Goal: Transaction & Acquisition: Purchase product/service

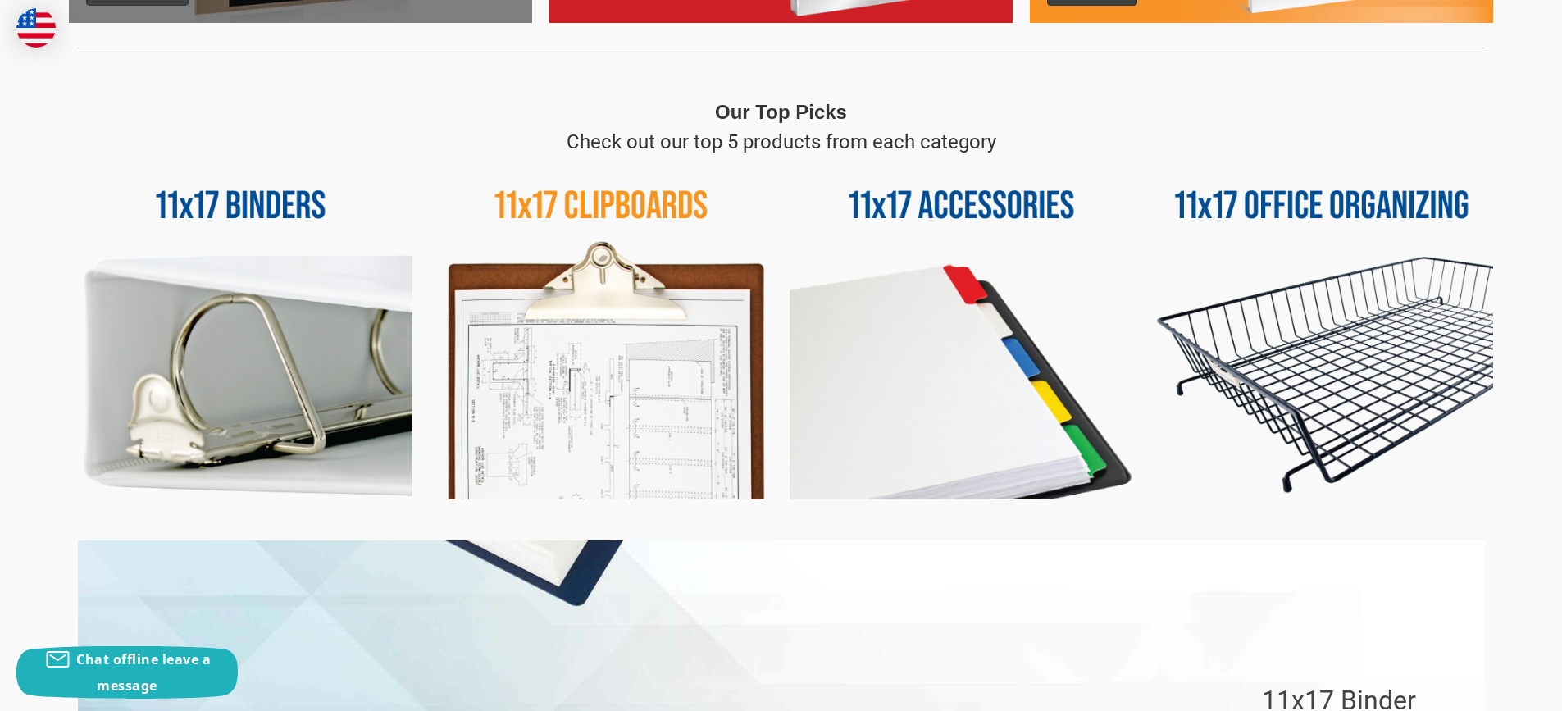
scroll to position [682, 0]
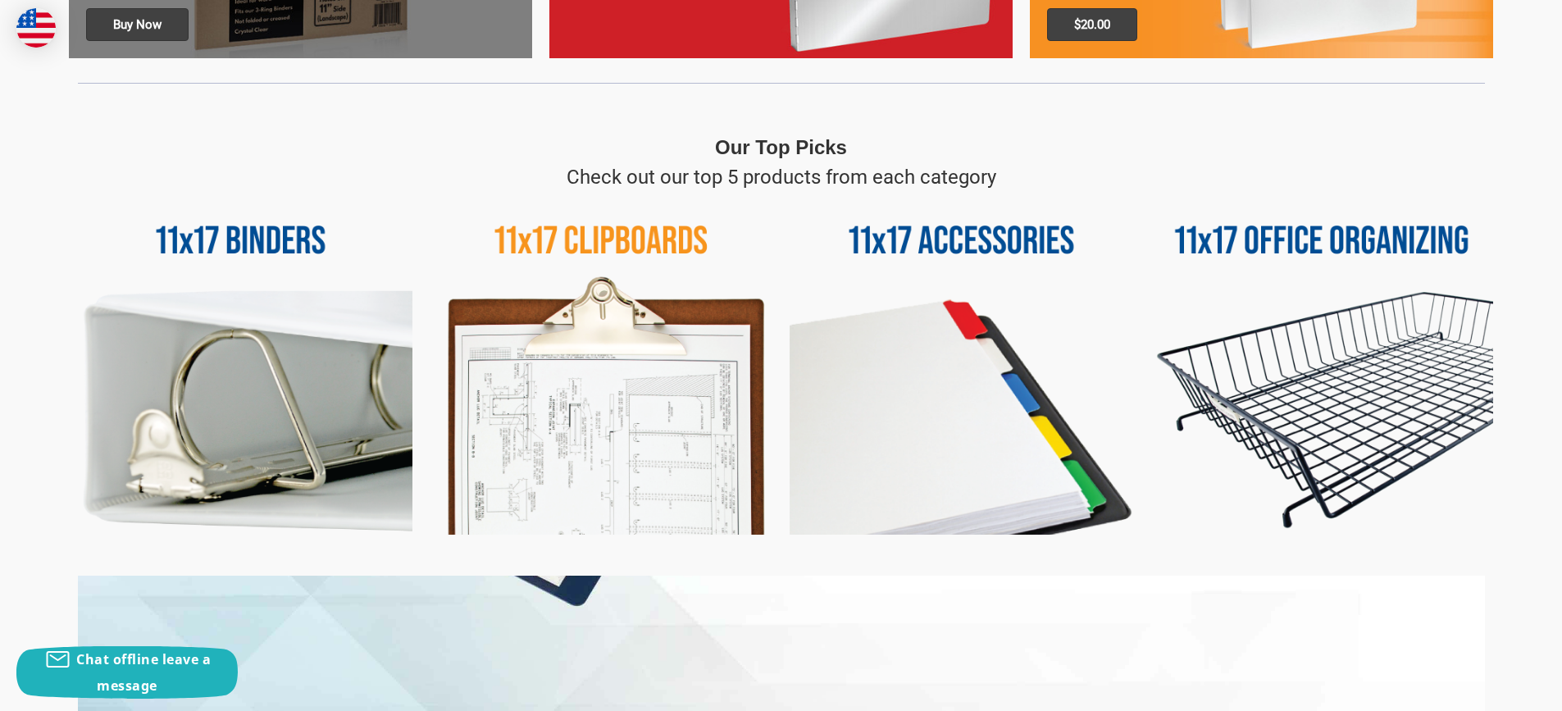
click at [920, 353] on img at bounding box center [962, 364] width 344 height 344
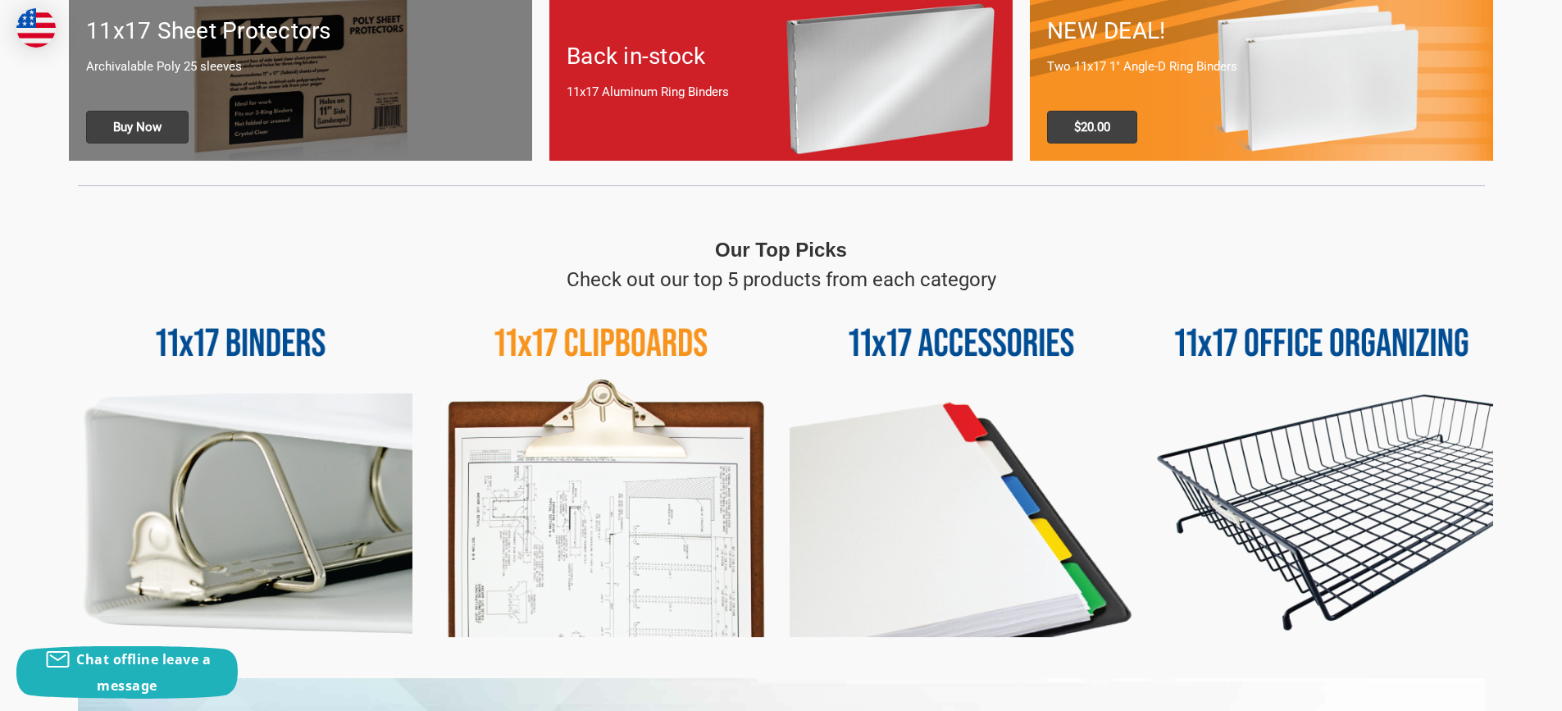
scroll to position [435, 0]
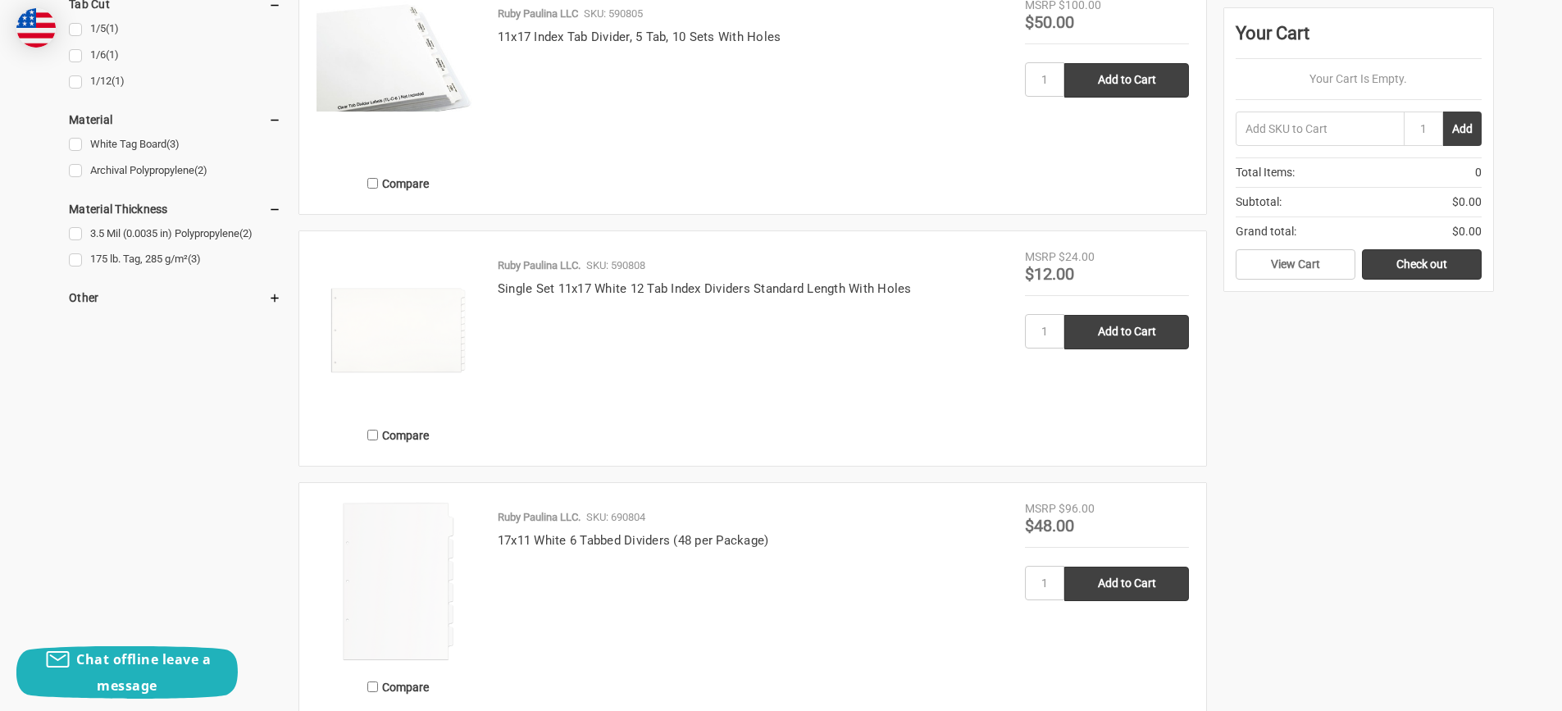
scroll to position [902, 0]
drag, startPoint x: 914, startPoint y: 287, endPoint x: 496, endPoint y: 293, distance: 418.3
click at [496, 293] on div "Ruby Paulina LLC. SKU: 590808 Single Set 11x17 White 12 Tab Index Dividers Stan…" at bounding box center [753, 352] width 545 height 191
copy link "Single Set 11x17 White 12 Tab Index Dividers Standard Length With Holes"
click at [655, 336] on div "Ruby Paulina LLC. SKU: 590808 Single Set 11x17 White 12 Tab Index Dividers Stan…" at bounding box center [753, 352] width 545 height 191
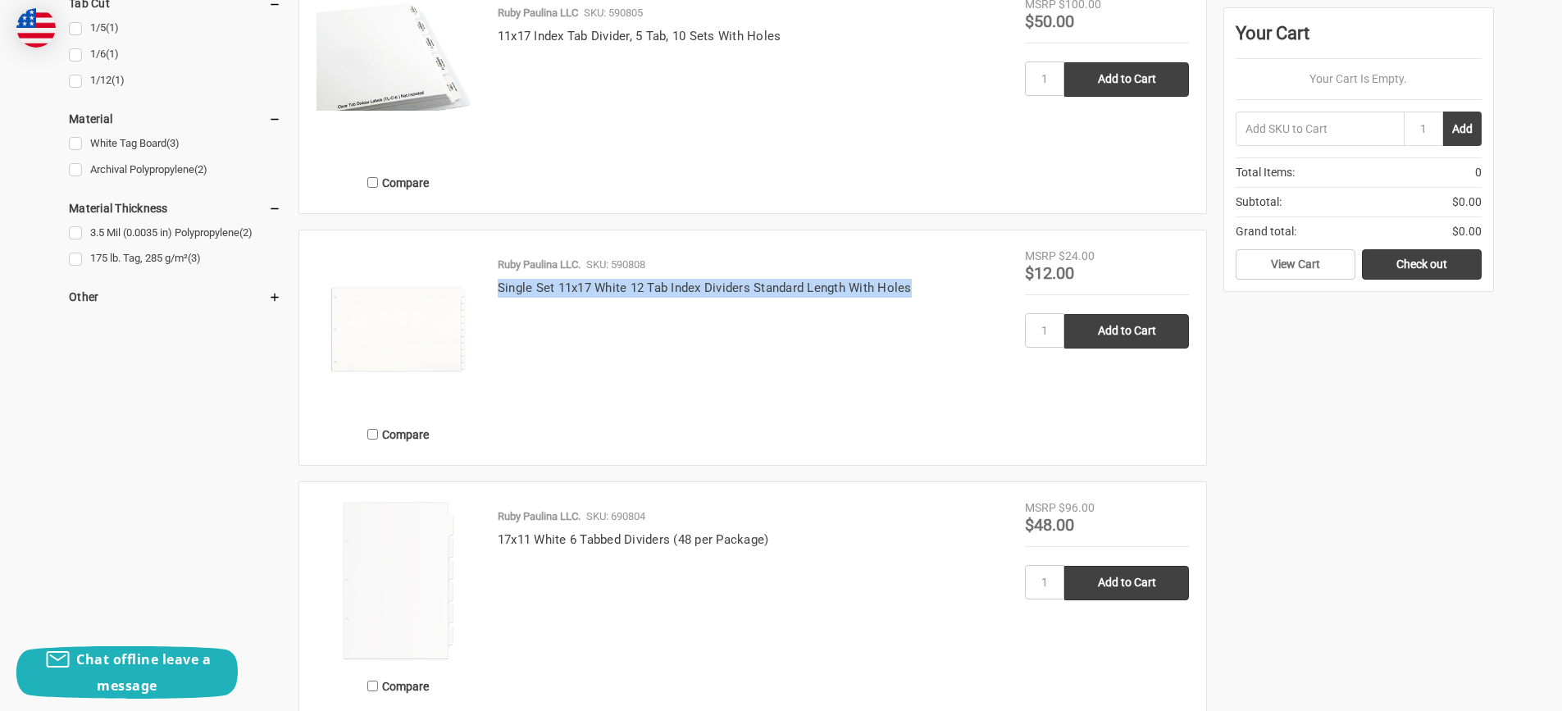
drag, startPoint x: 914, startPoint y: 287, endPoint x: 495, endPoint y: 290, distance: 419.9
click at [495, 290] on div "Ruby Paulina LLC. SKU: 590808 Single Set 11x17 White 12 Tab Index Dividers Stan…" at bounding box center [753, 352] width 545 height 191
copy link "Single Set 11x17 White 12 Tab Index Dividers Standard Length With Holes"
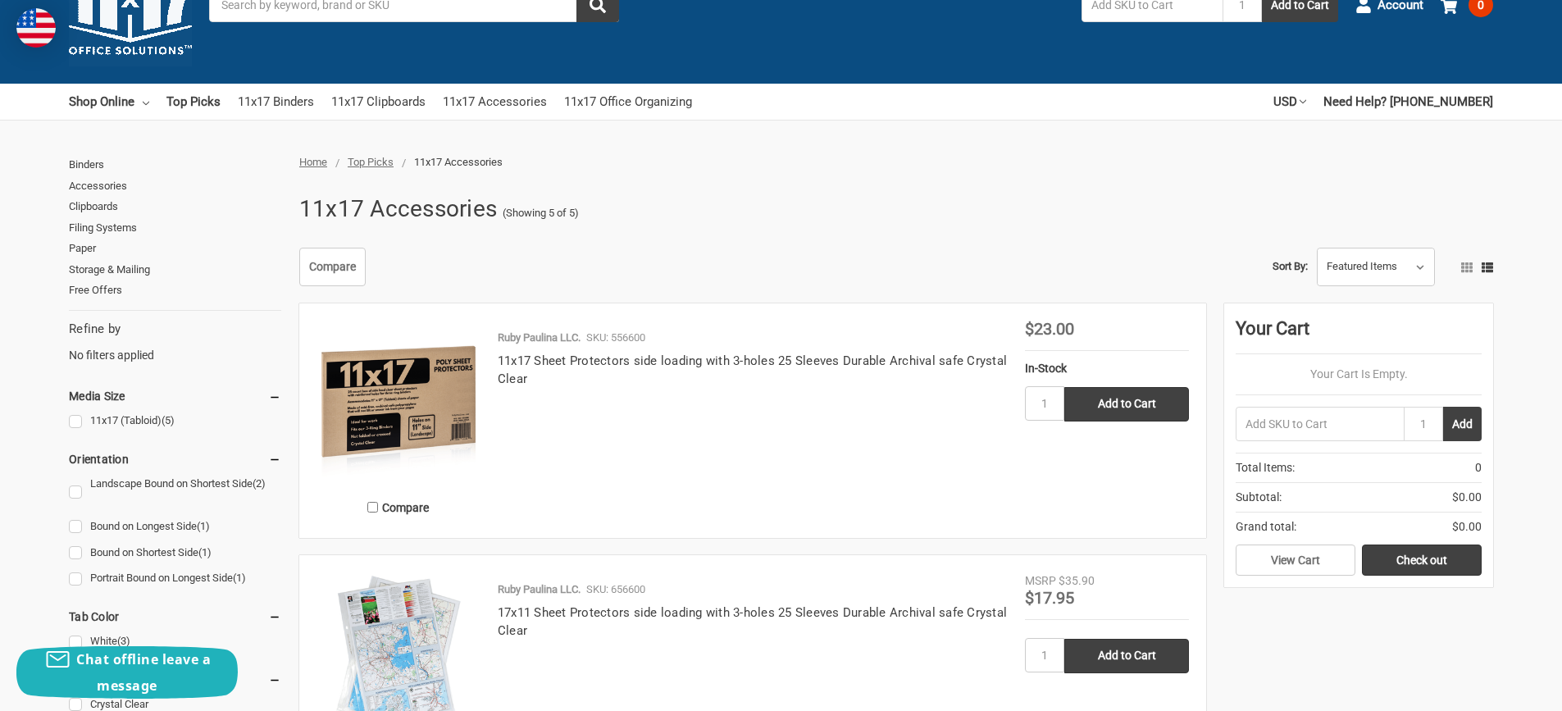
scroll to position [0, 0]
